Goal: Information Seeking & Learning: Learn about a topic

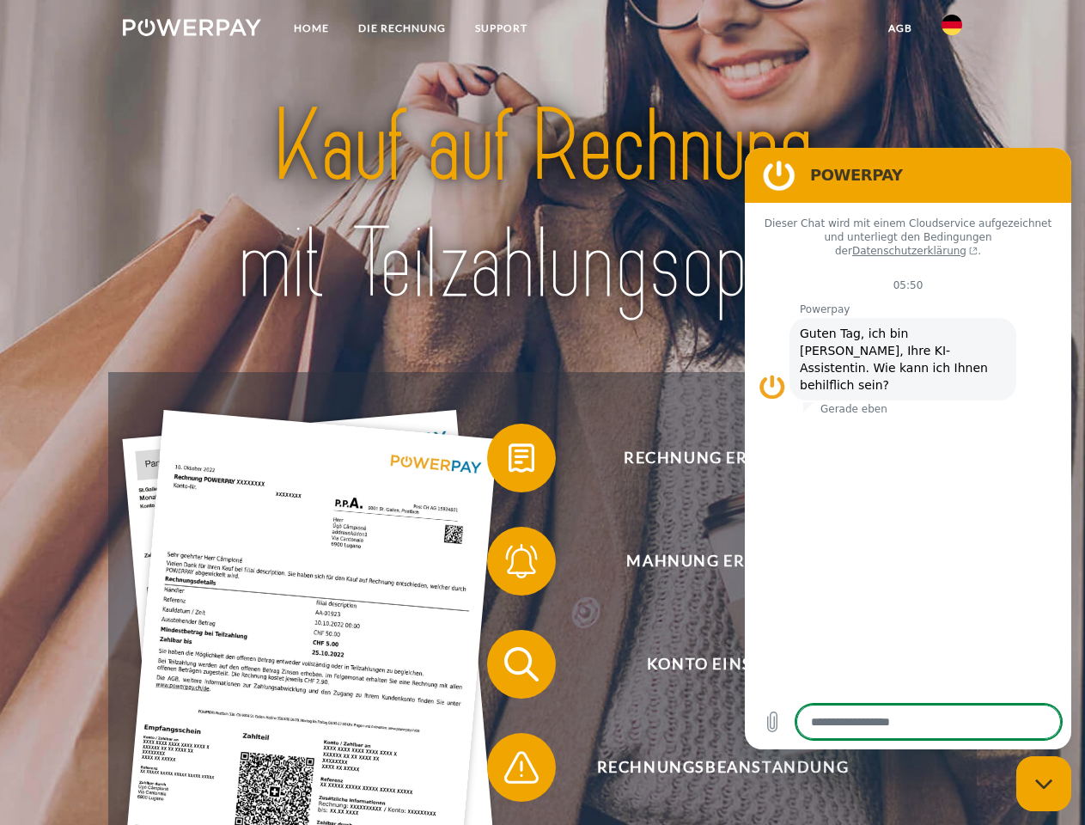
click at [192, 30] on img at bounding box center [192, 27] width 138 height 17
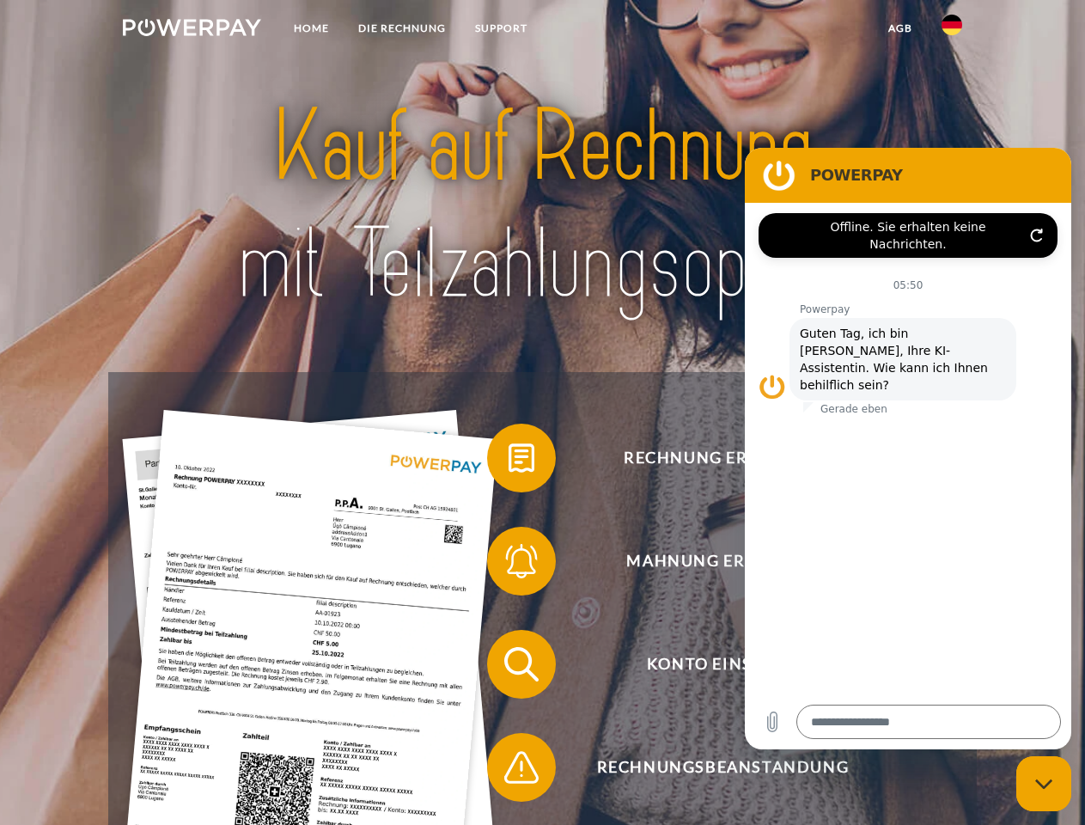
click at [952, 30] on img at bounding box center [952, 25] width 21 height 21
click at [900, 28] on link "agb" at bounding box center [900, 28] width 53 height 31
click at [509, 461] on span at bounding box center [496, 458] width 86 height 86
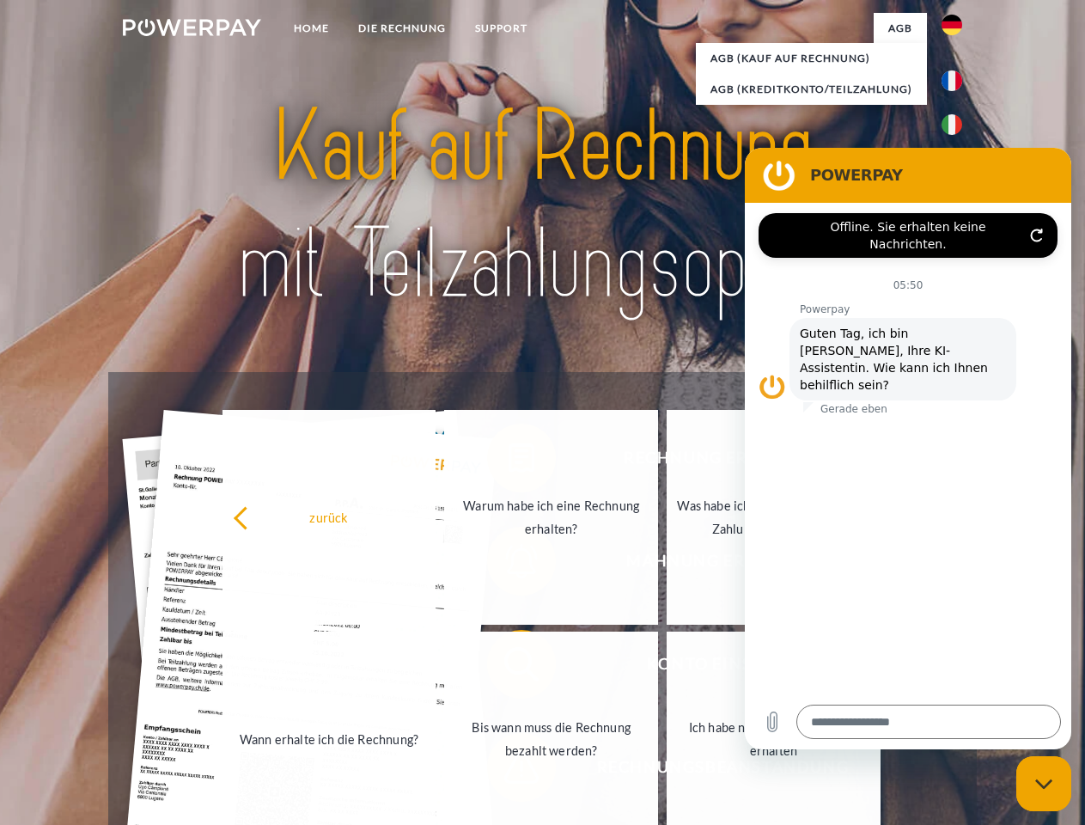
click at [509, 564] on div "Rechnung erhalten? Mahnung erhalten? Konto einsehen" at bounding box center [542, 715] width 868 height 687
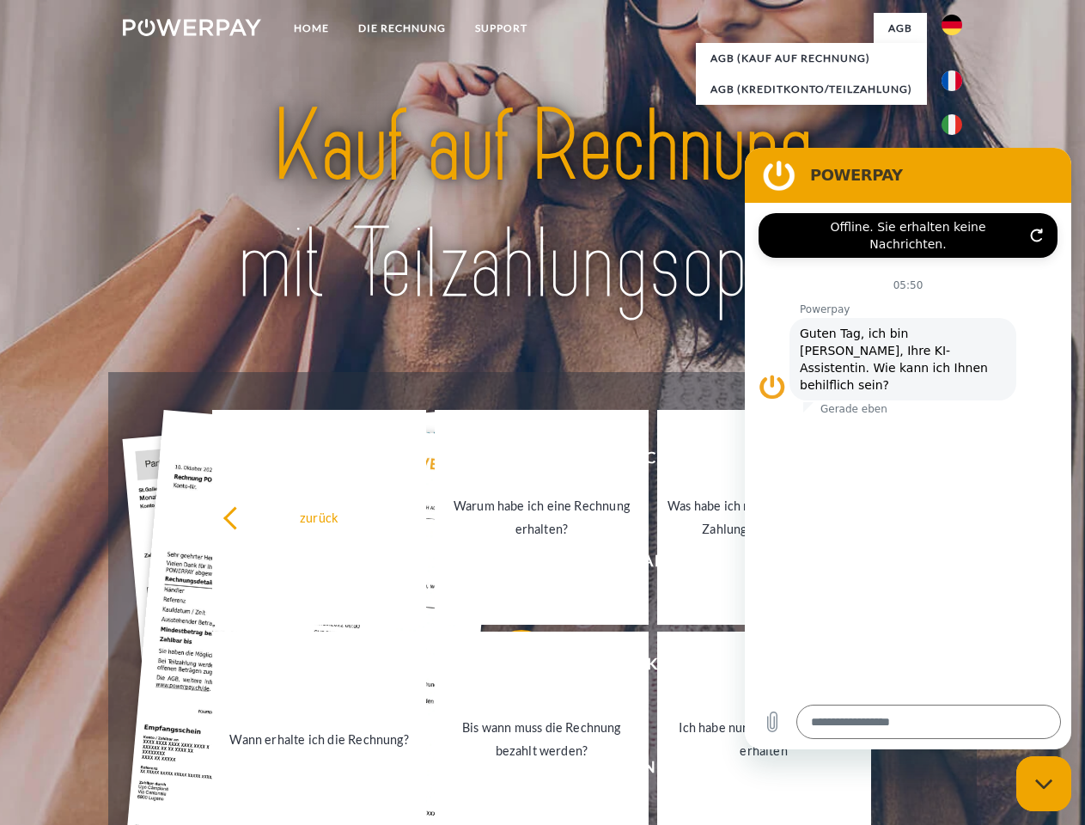
click at [509, 668] on link "Bis wann muss die Rechnung bezahlt werden?" at bounding box center [542, 739] width 214 height 215
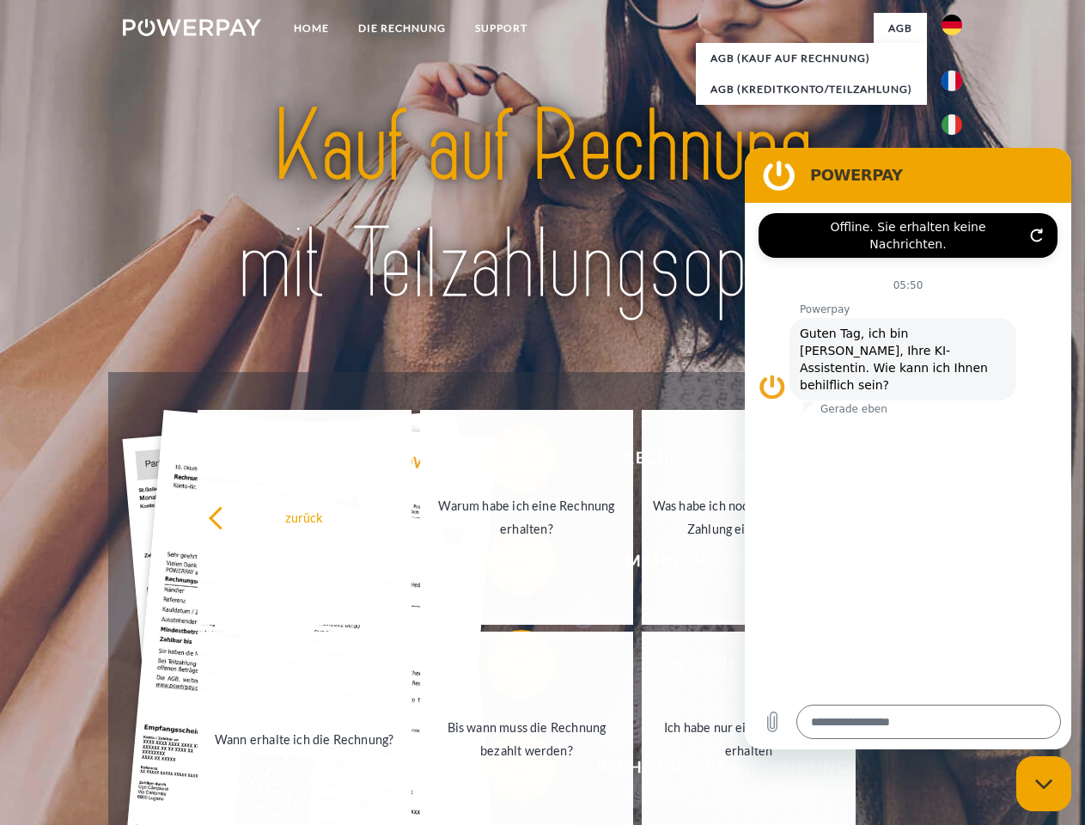
click at [509, 771] on span at bounding box center [496, 767] width 86 height 86
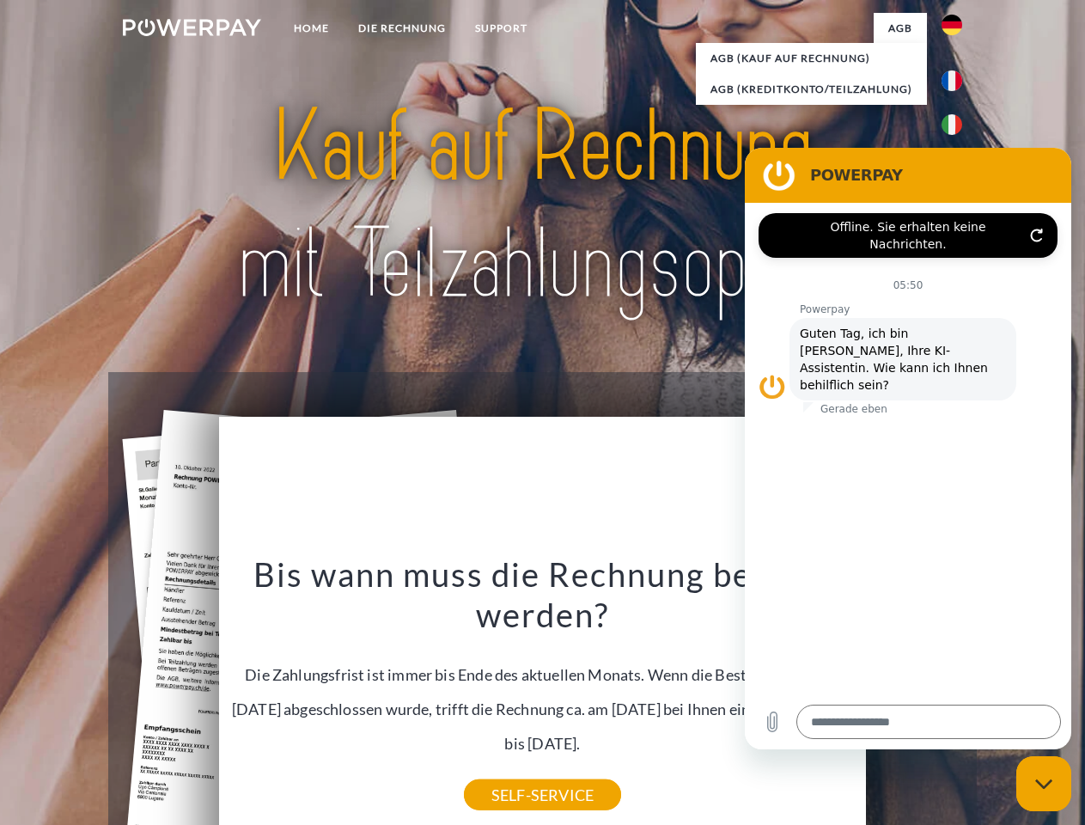
click at [1044, 784] on icon "Messaging-Fenster schließen" at bounding box center [1044, 783] width 18 height 11
type textarea "*"
